Goal: Obtain resource: Download file/media

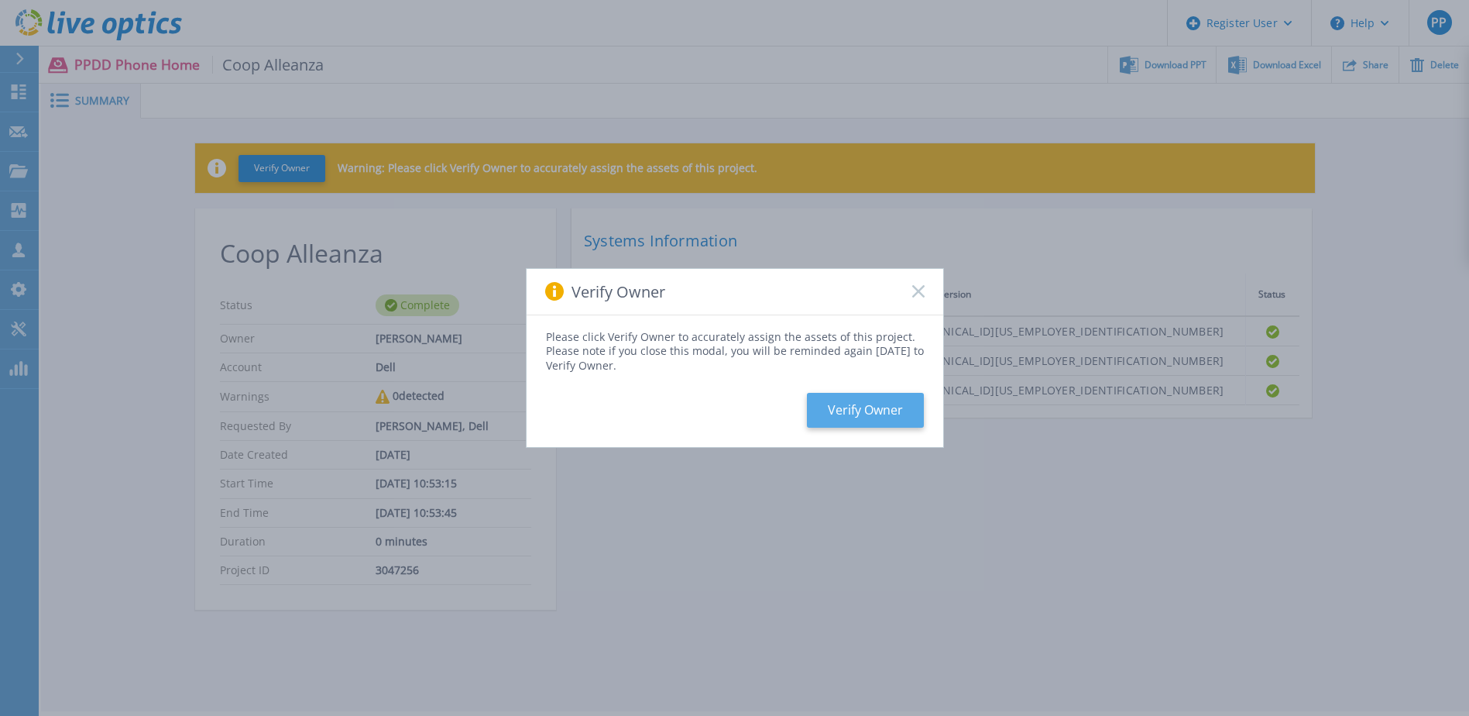
click at [911, 407] on button "Verify Owner" at bounding box center [865, 410] width 117 height 35
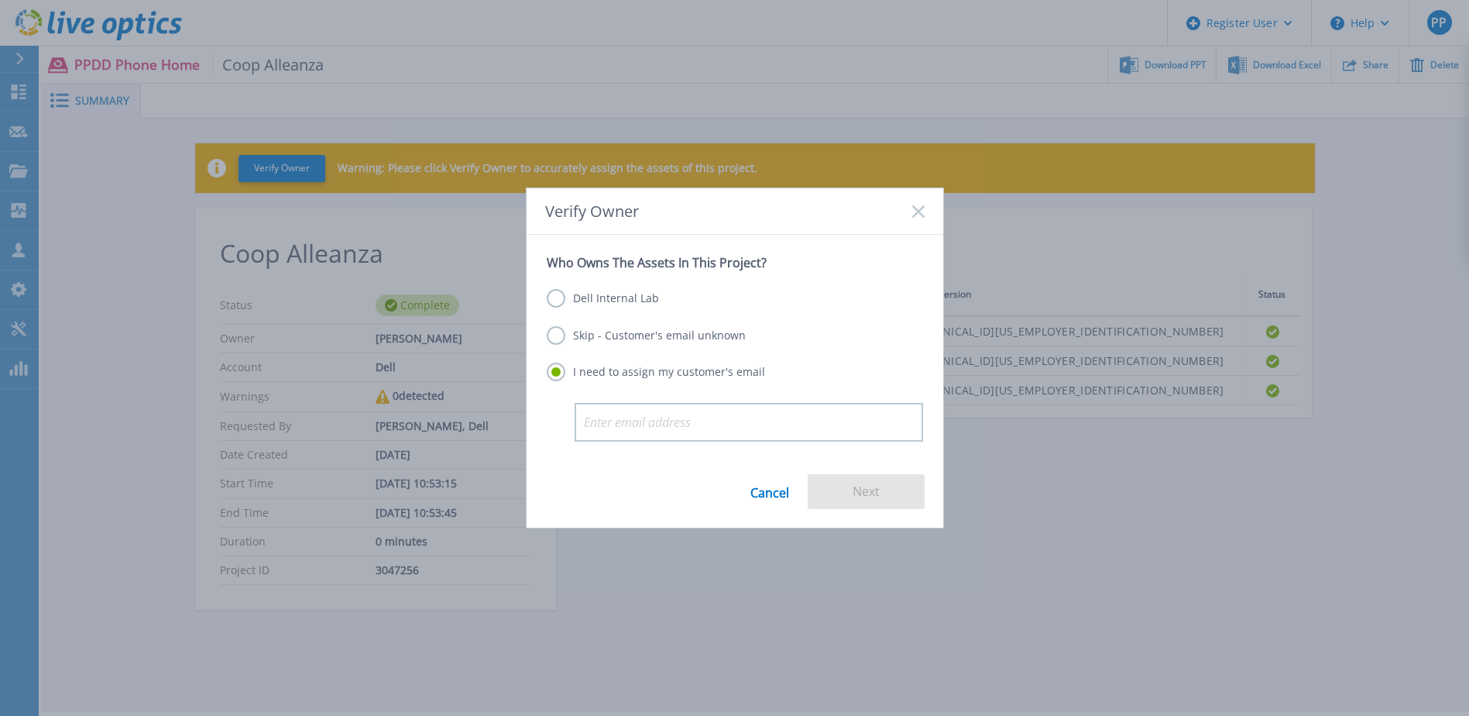
click at [628, 294] on label "Dell Internal Lab" at bounding box center [603, 298] width 112 height 19
click at [0, 0] on input "Dell Internal Lab" at bounding box center [0, 0] width 0 height 0
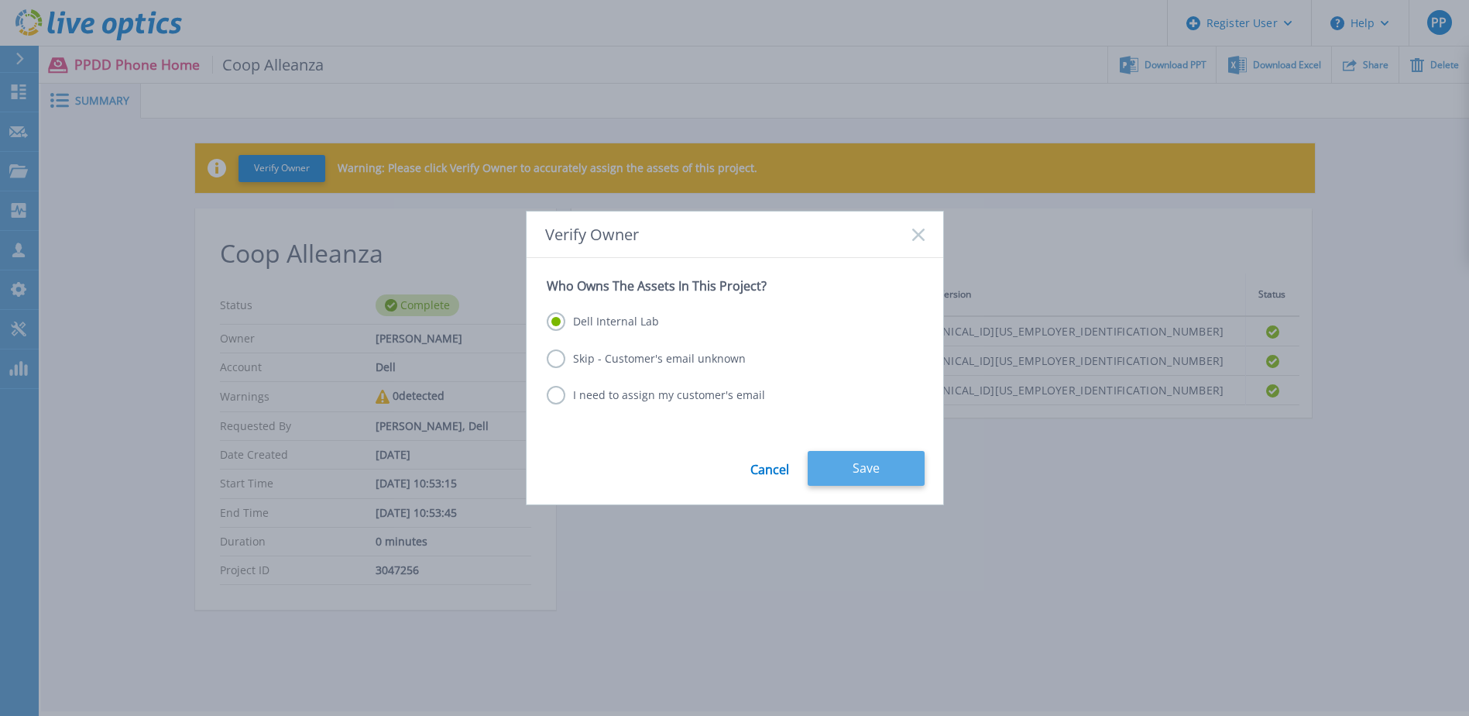
click at [857, 456] on button "Save" at bounding box center [866, 468] width 117 height 35
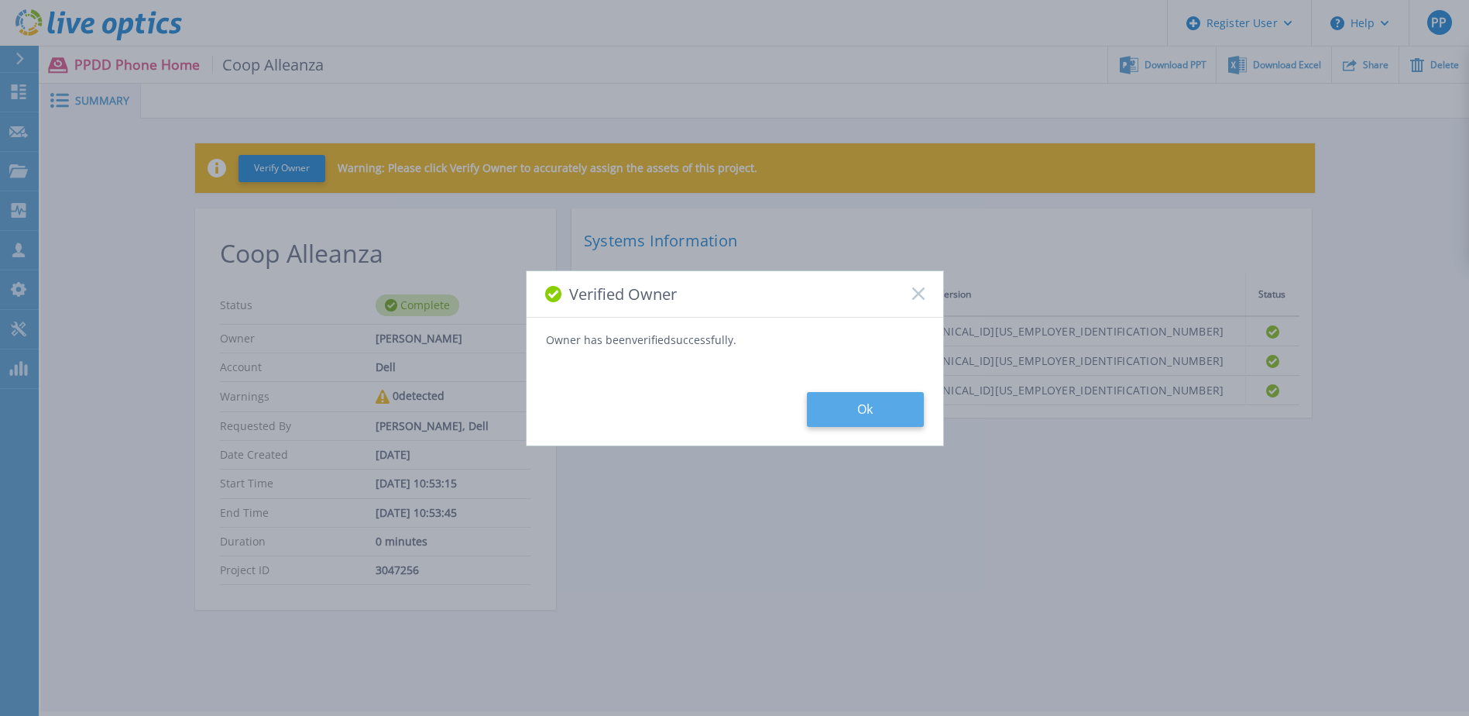
click at [864, 421] on button "Ok" at bounding box center [865, 409] width 117 height 35
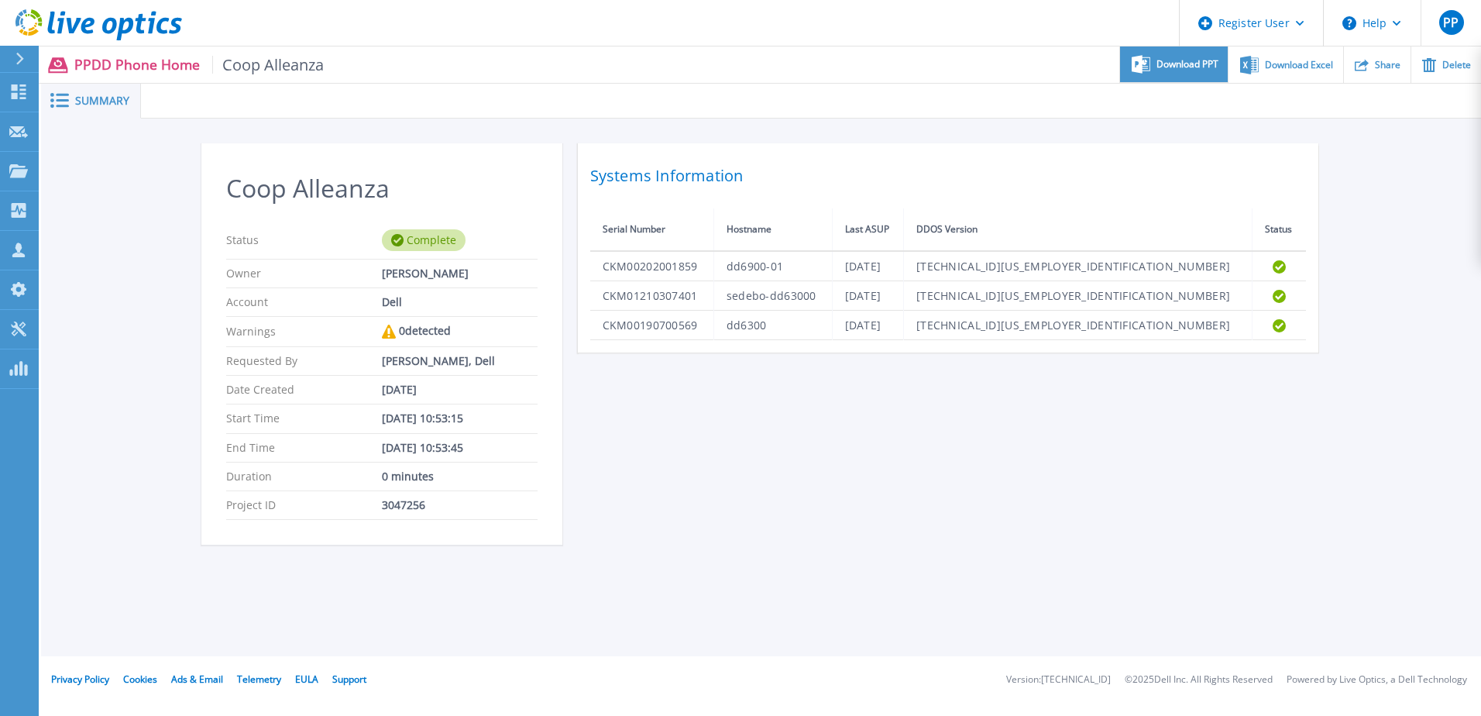
click at [1207, 72] on div "Download PPT" at bounding box center [1174, 64] width 108 height 36
